Goal: Transaction & Acquisition: Subscribe to service/newsletter

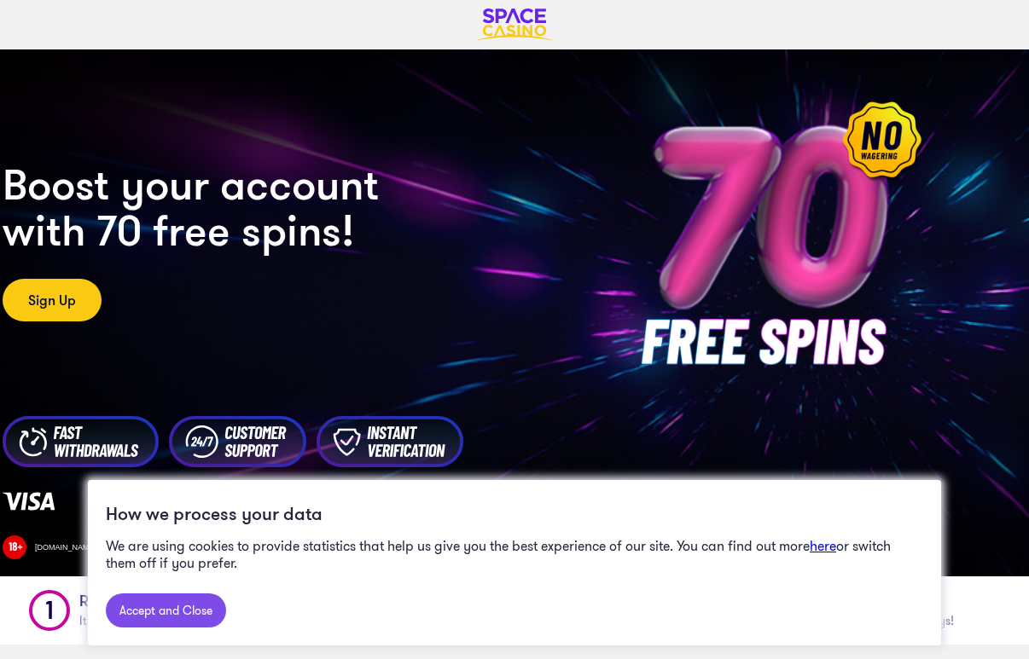
click at [193, 609] on link "Accept and Close" at bounding box center [166, 611] width 120 height 34
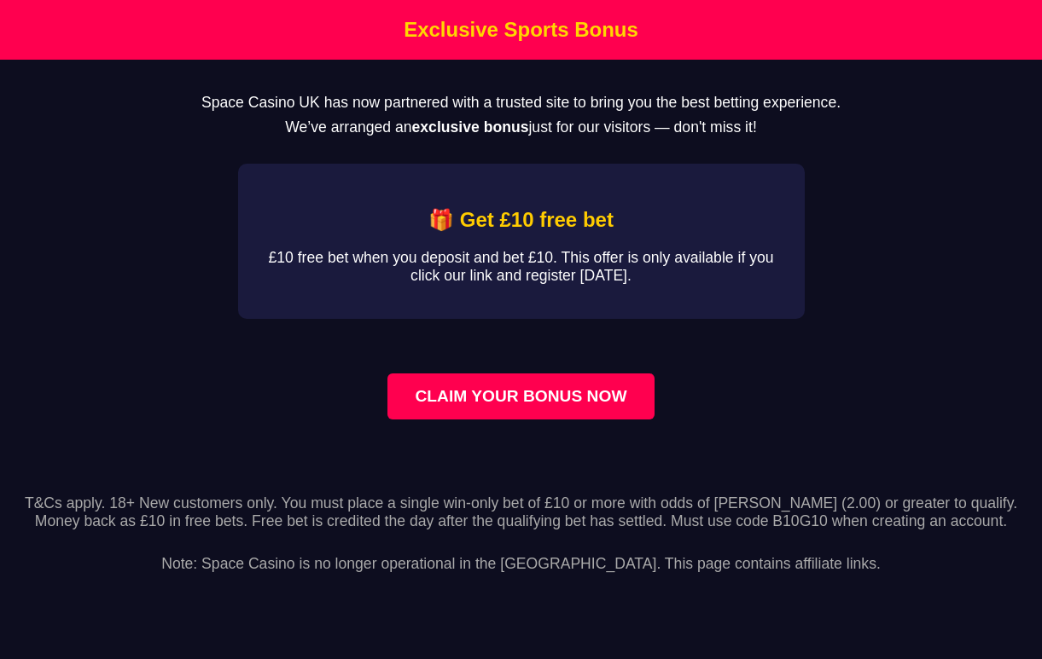
click at [500, 134] on strong "exclusive bonus" at bounding box center [470, 127] width 117 height 17
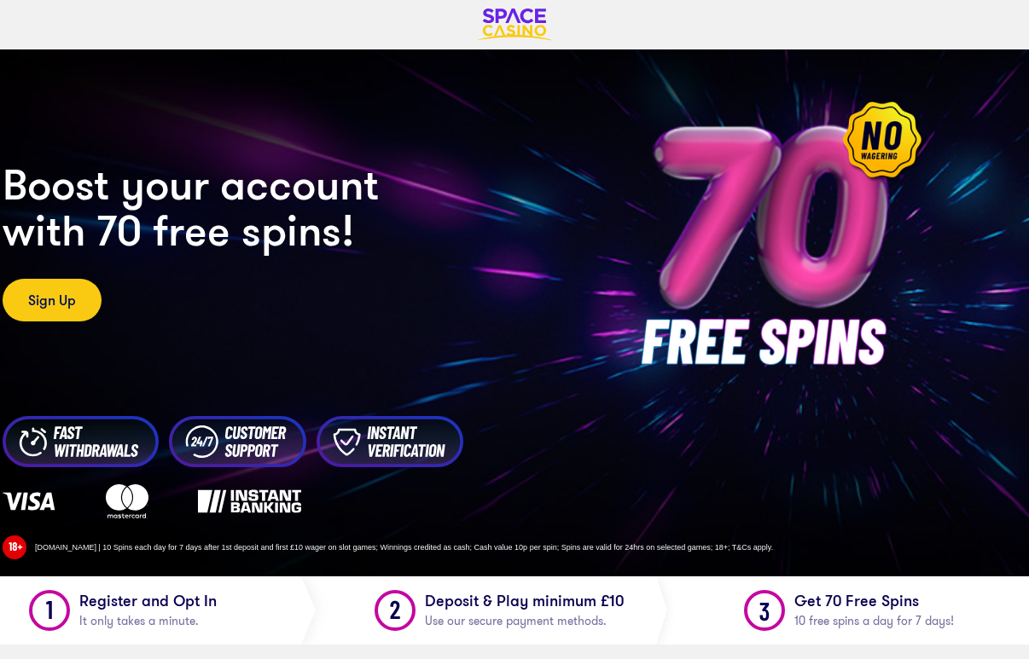
click at [421, 450] on img at bounding box center [390, 441] width 147 height 51
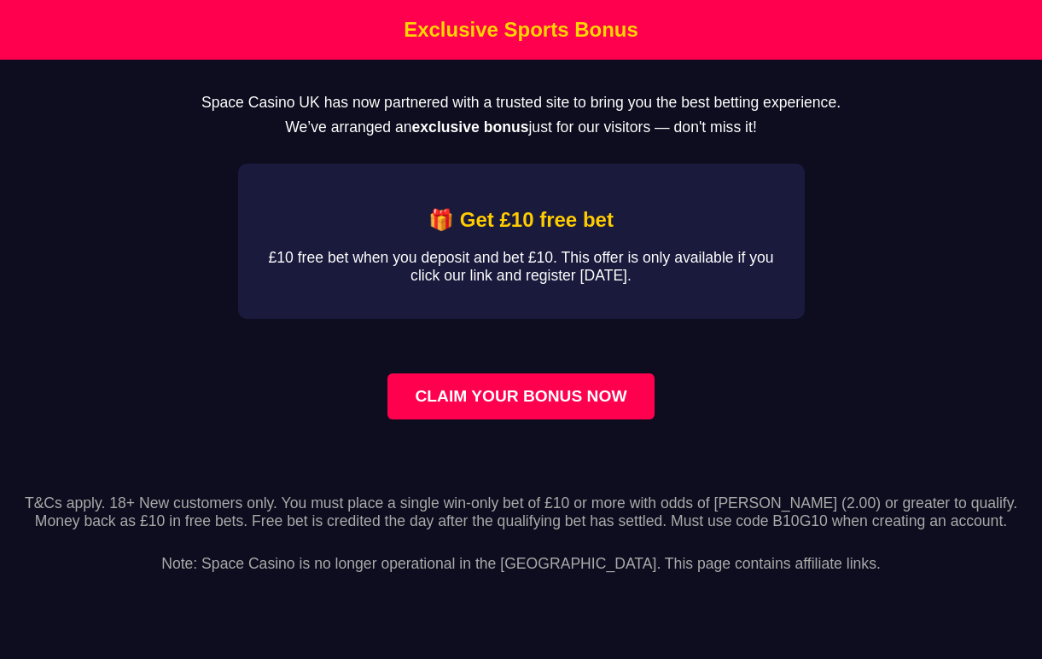
click at [509, 410] on link "CLAIM YOUR BONUS NOW" at bounding box center [520, 397] width 266 height 46
